Goal: Information Seeking & Learning: Stay updated

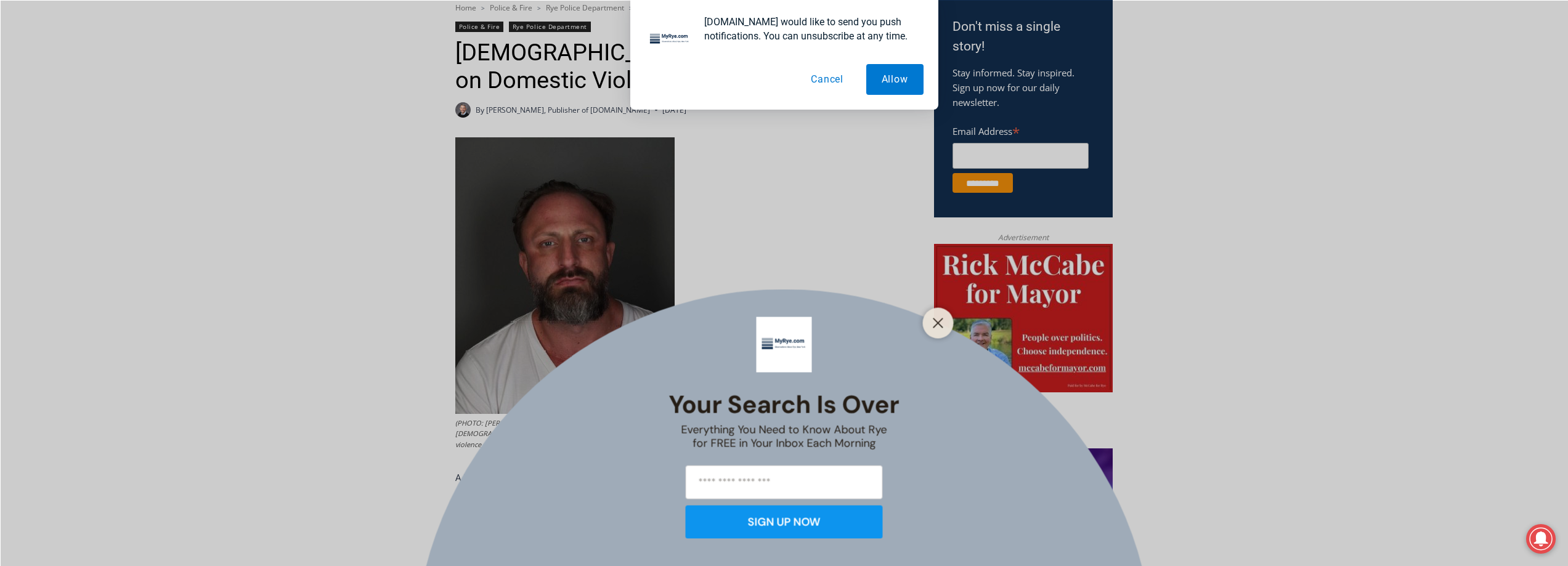
click at [830, 84] on button "Cancel" at bounding box center [827, 79] width 63 height 31
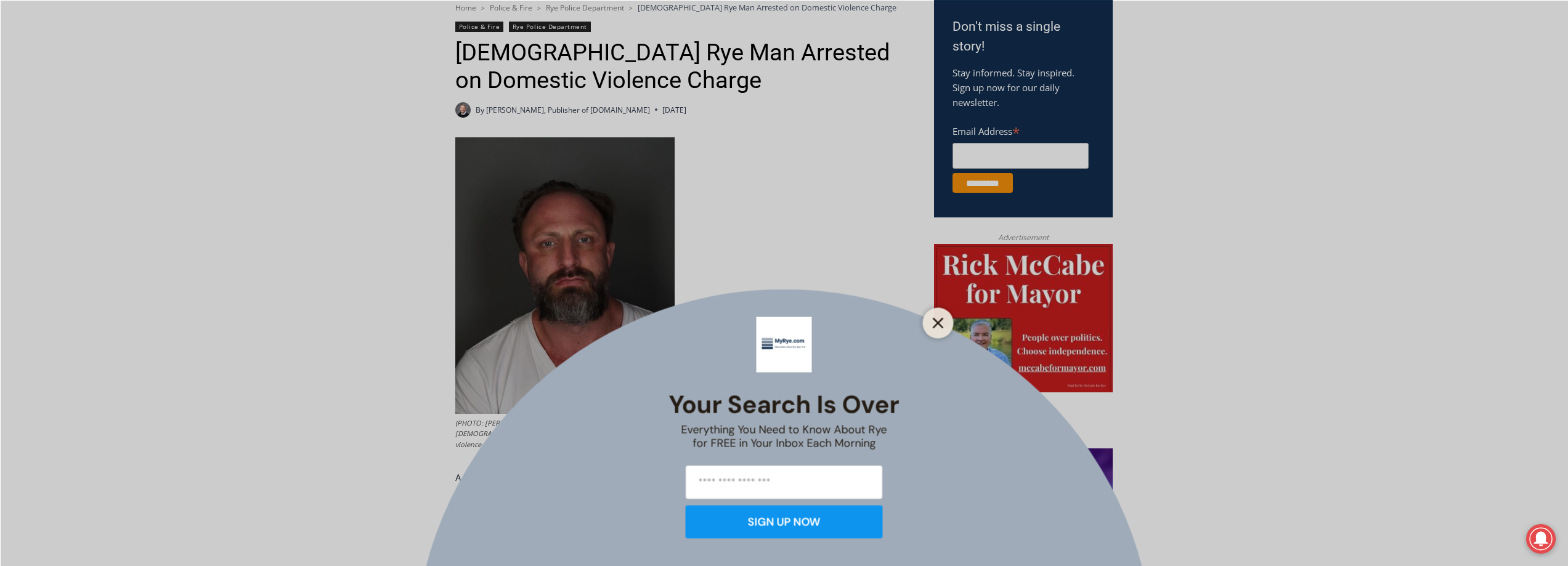
click at [944, 324] on button "Close" at bounding box center [938, 323] width 17 height 17
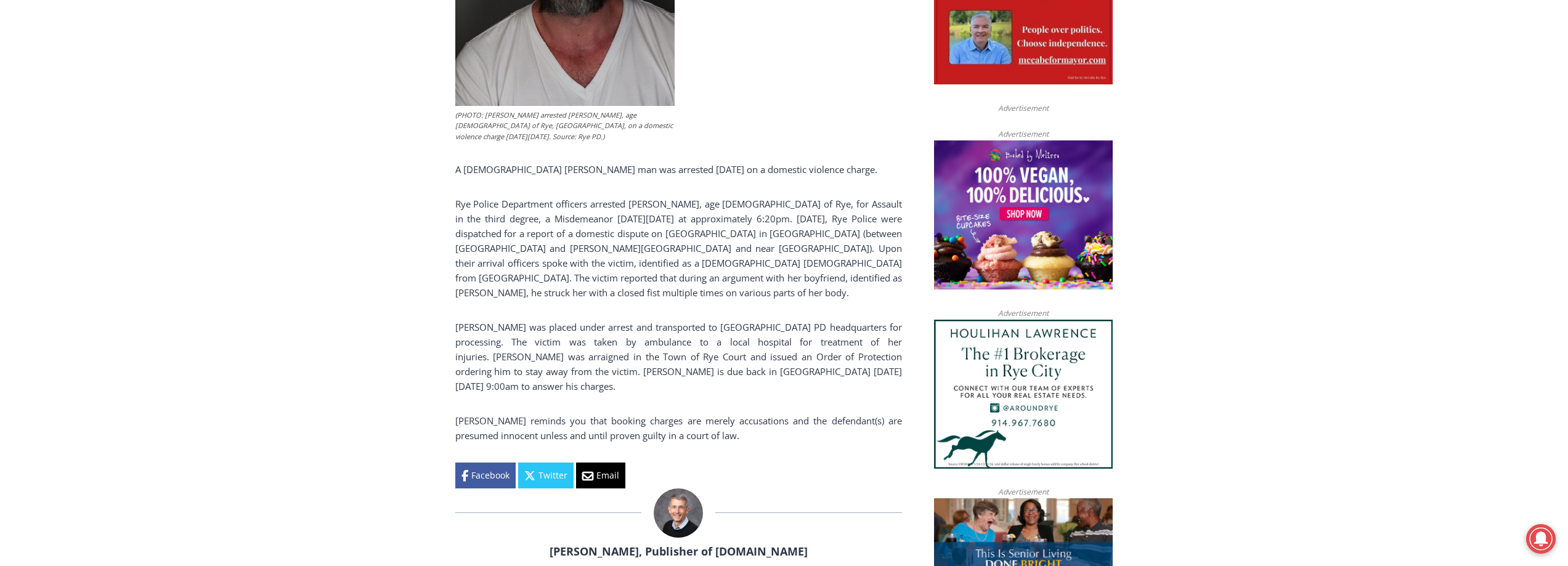
scroll to position [530, 0]
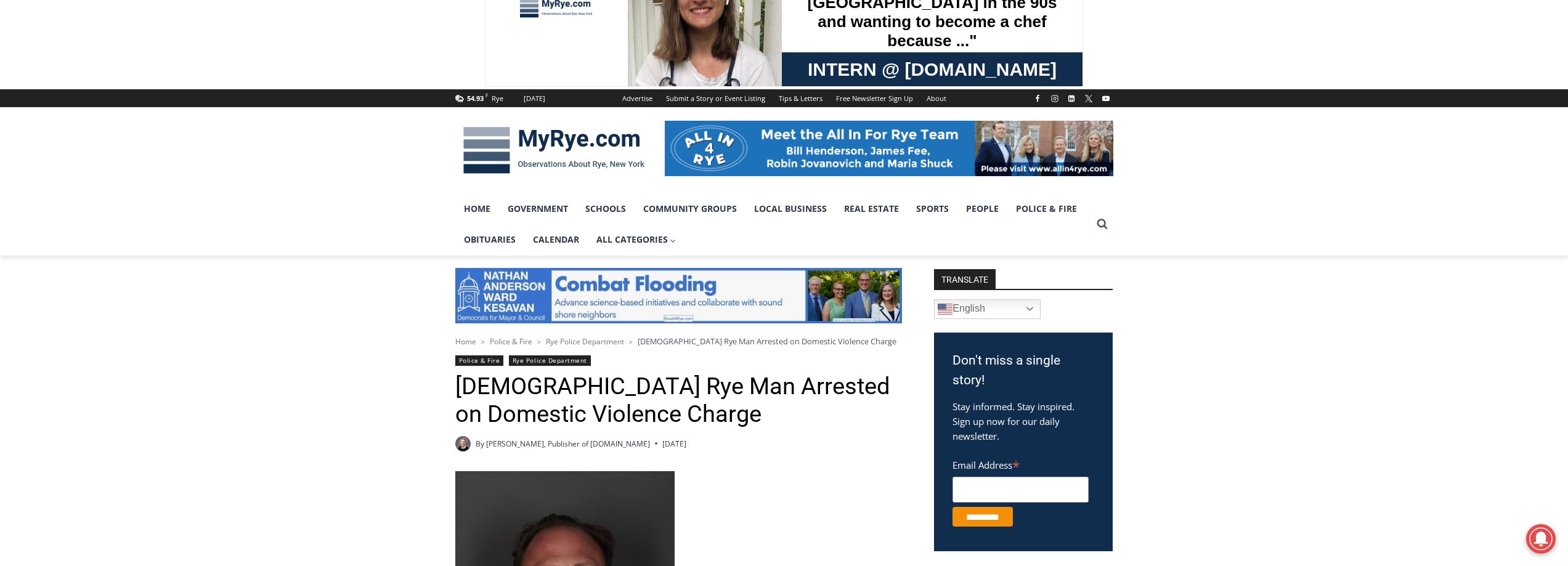
scroll to position [0, 0]
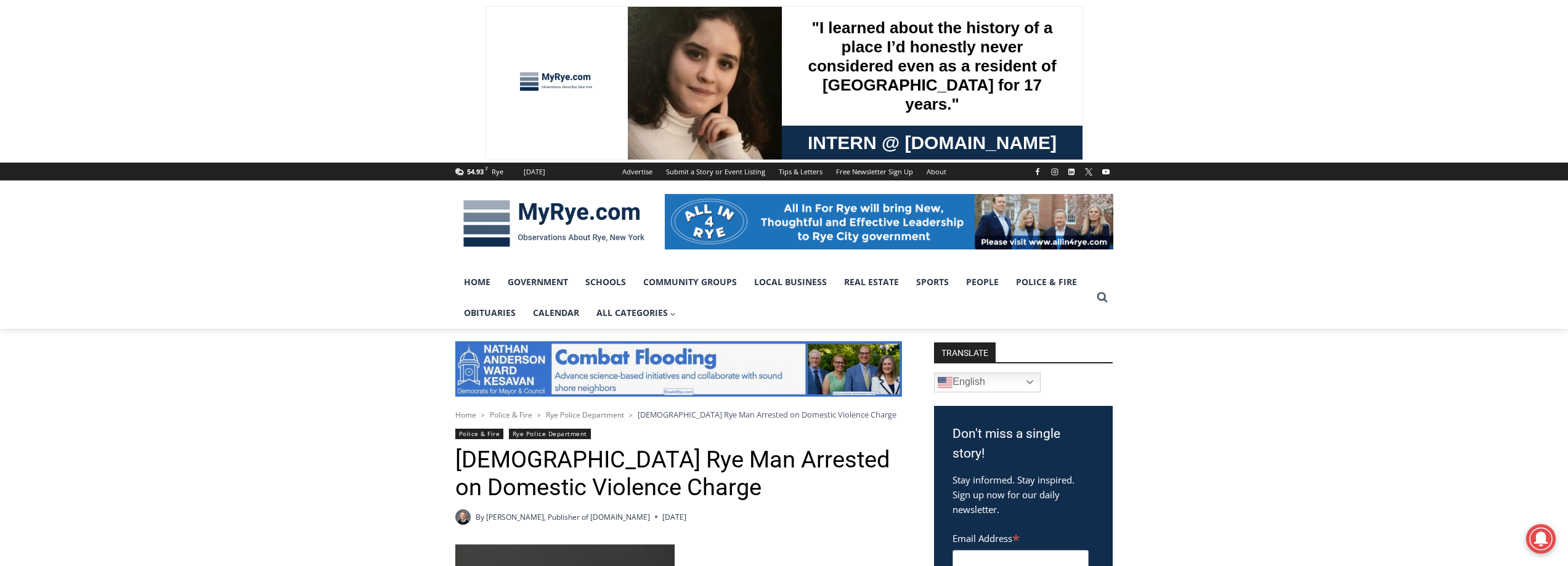
click at [575, 217] on img at bounding box center [554, 223] width 197 height 64
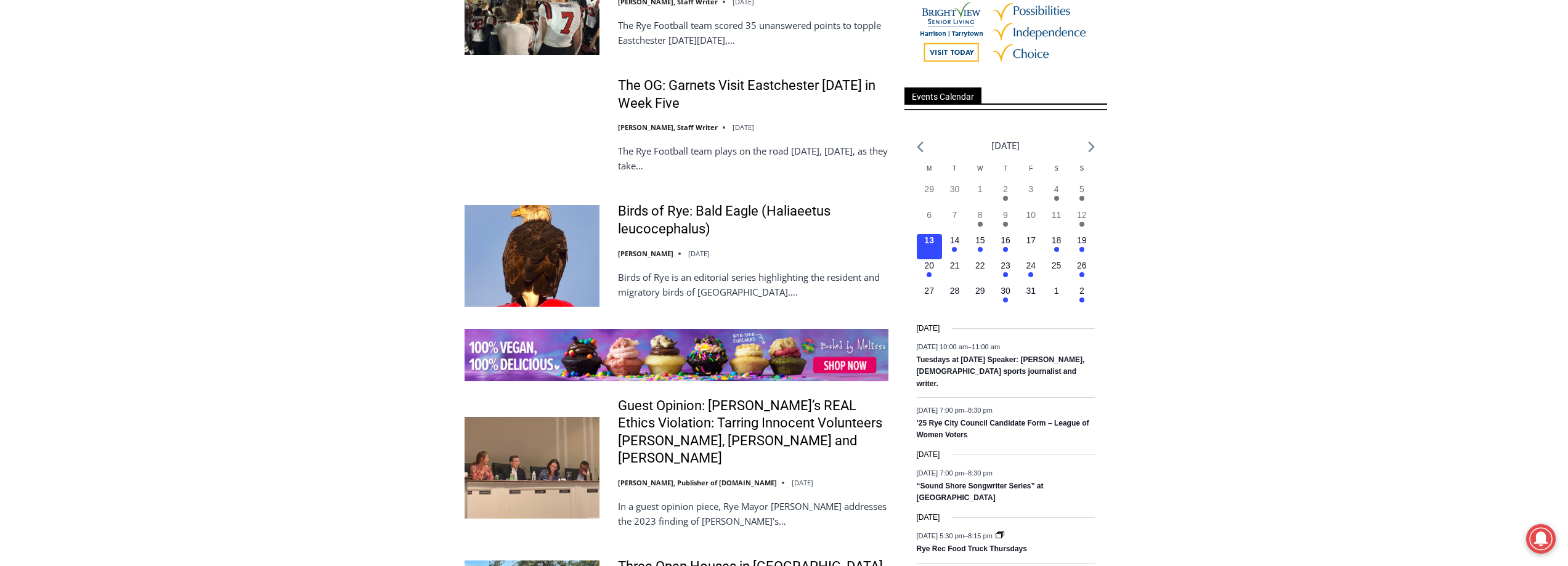
scroll to position [1764, 0]
